Goal: Find specific page/section: Find specific page/section

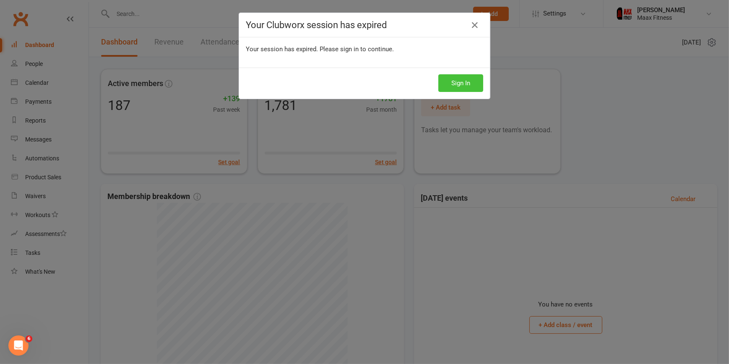
click at [463, 83] on button "Sign In" at bounding box center [460, 83] width 45 height 18
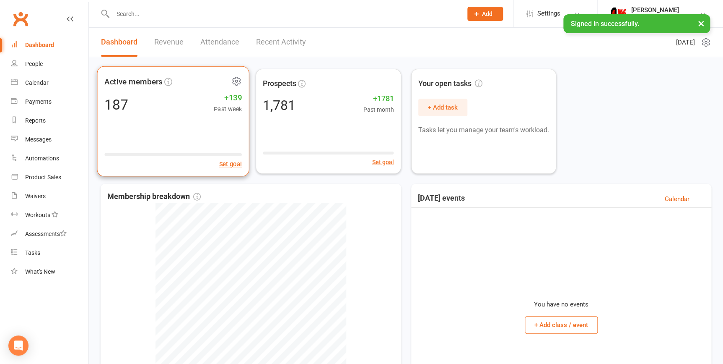
click at [160, 107] on div "187 +139 Past week" at bounding box center [173, 104] width 138 height 19
